Goal: Task Accomplishment & Management: Manage account settings

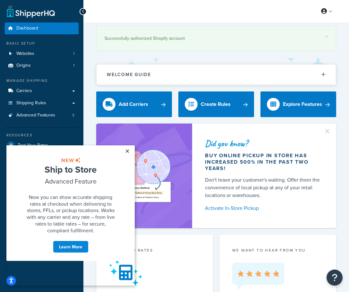
click at [129, 150] on link "×" at bounding box center [127, 151] width 11 height 12
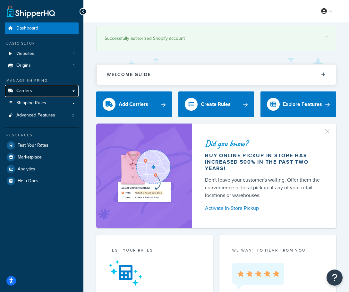
click at [49, 88] on link "Carriers" at bounding box center [42, 91] width 74 height 12
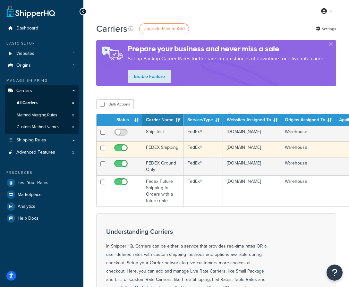
click at [162, 151] on td "FEDEX Shipping" at bounding box center [162, 149] width 41 height 16
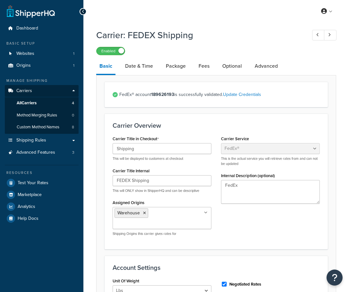
select select "fedEx"
select select "REGULAR_PICKUP"
select select "YOUR_PACKAGING"
click at [134, 68] on link "Date & Time" at bounding box center [139, 65] width 34 height 15
select select "yMMMEd"
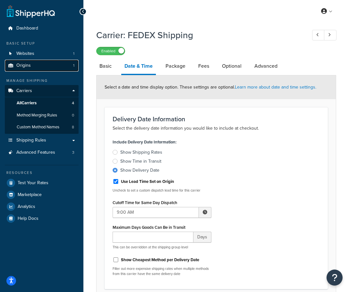
click at [16, 64] on span "Origins" at bounding box center [23, 65] width 14 height 5
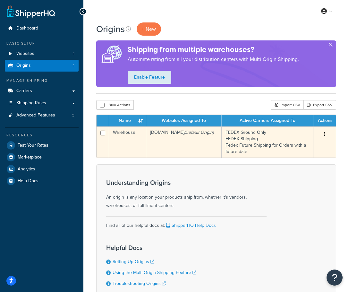
click at [139, 134] on td "Warehouse" at bounding box center [127, 141] width 37 height 31
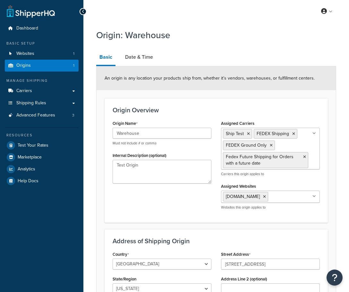
select select "30"
click at [140, 62] on link "Date & Time" at bounding box center [139, 56] width 34 height 15
select select "PER_SHIPPING_METHOD_TYPE"
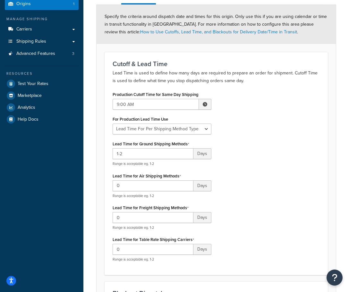
scroll to position [96, 0]
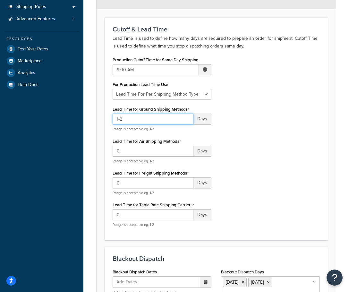
drag, startPoint x: 132, startPoint y: 119, endPoint x: 106, endPoint y: 116, distance: 26.8
click at [106, 116] on div "Cutoff & Lead Time Lead Time is used to define how many days are required to pr…" at bounding box center [216, 128] width 223 height 223
type input "1"
click at [223, 130] on div "Production Cutoff Time for Same Day Shipping 9:00 AM ▲ 9 ▼ : ▲ 00 ▼ ▲ AM ▼ For …" at bounding box center [216, 143] width 217 height 177
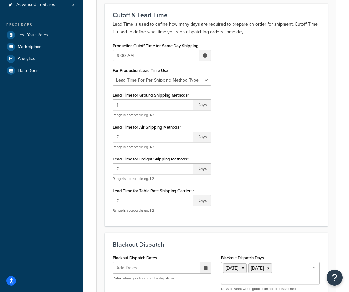
scroll to position [78, 0]
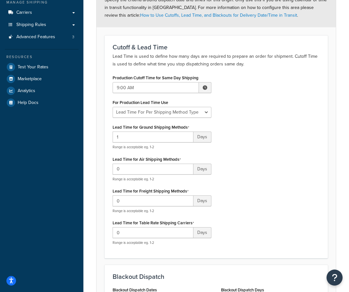
click at [203, 87] on span at bounding box center [205, 87] width 4 height 4
click at [226, 99] on div "Production Cutoff Time for Same Day Shipping 9:00 AM ▲ 9 ▼ : ▲ 00 ▼ ▲ AM ▼ For …" at bounding box center [216, 161] width 217 height 177
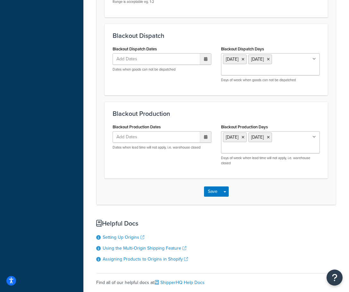
scroll to position [367, 0]
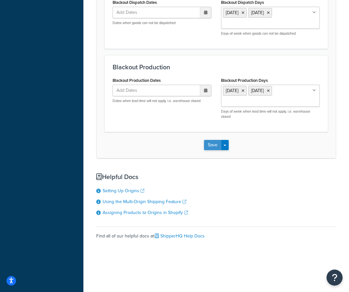
click at [209, 143] on button "Save" at bounding box center [212, 145] width 17 height 10
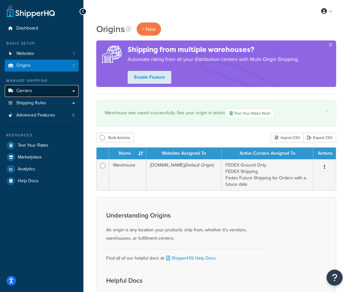
click at [35, 91] on link "Carriers" at bounding box center [42, 91] width 74 height 12
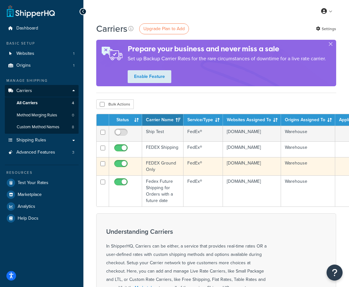
click at [165, 171] on td "FEDEX Ground Only" at bounding box center [162, 166] width 41 height 18
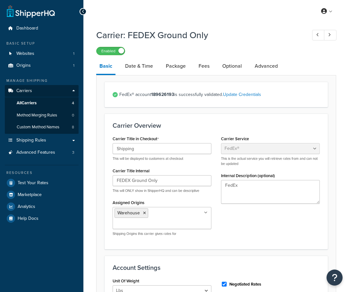
select select "fedEx"
select select "REGULAR_PICKUP"
select select "YOUR_PACKAGING"
click at [146, 64] on link "Date & Time" at bounding box center [139, 65] width 34 height 15
select select "yMEd"
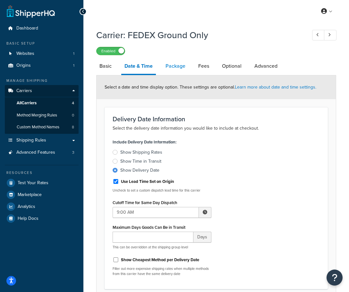
click at [180, 68] on link "Package" at bounding box center [175, 65] width 26 height 15
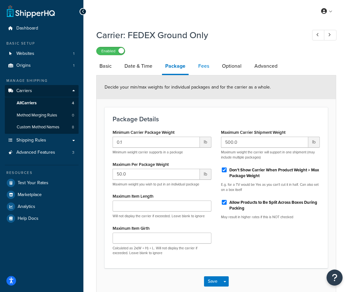
click at [203, 69] on link "Fees" at bounding box center [203, 65] width 17 height 15
select select "AFTER"
select select "ALL"
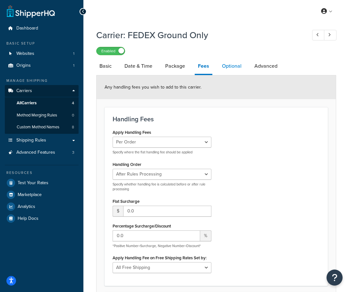
click at [228, 68] on link "Optional" at bounding box center [232, 65] width 26 height 15
select select "residential"
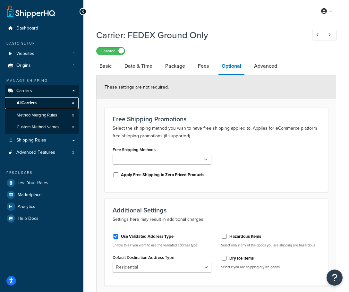
click at [29, 105] on span "All Carriers" at bounding box center [27, 102] width 20 height 5
